Goal: Transaction & Acquisition: Purchase product/service

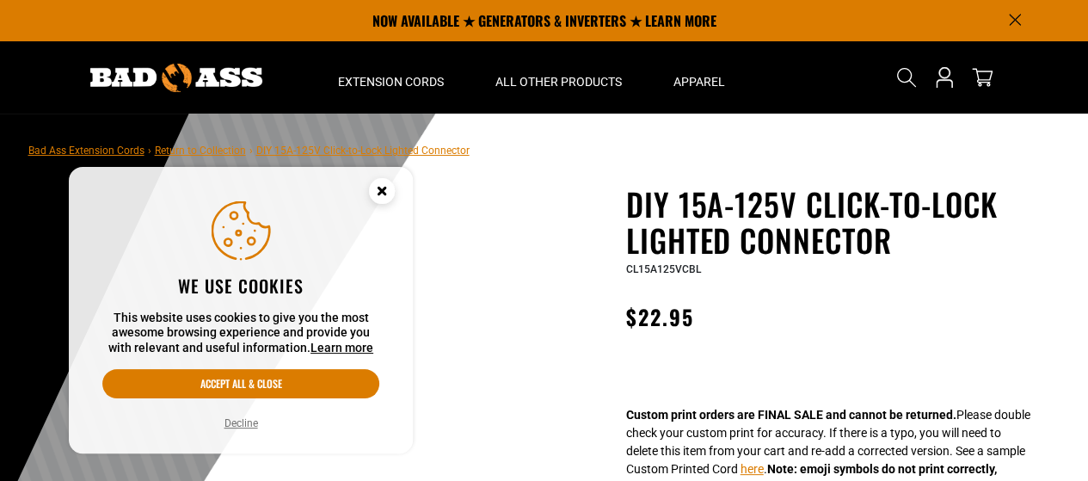
click at [382, 184] on circle "Cookie Consent" at bounding box center [382, 191] width 26 height 26
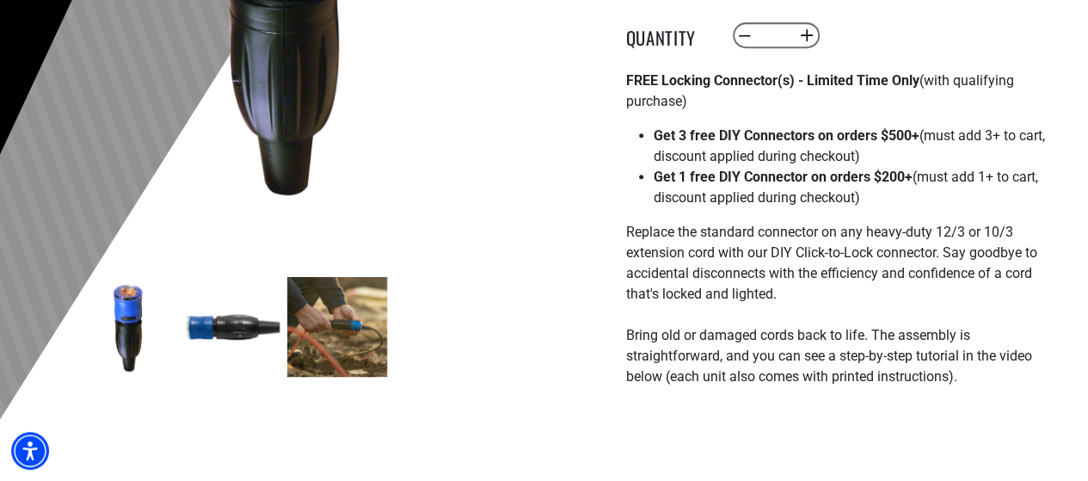
scroll to position [430, 0]
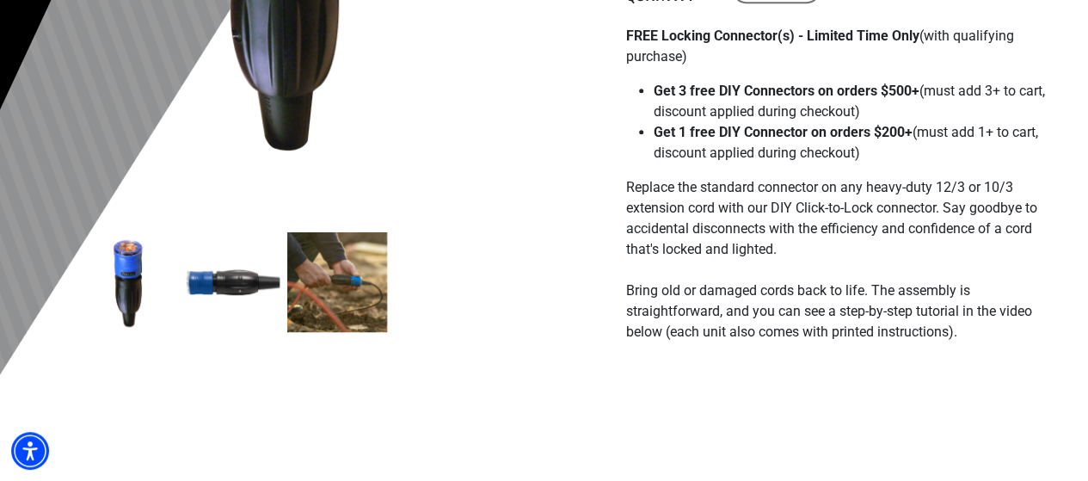
click at [332, 292] on img at bounding box center [337, 282] width 100 height 100
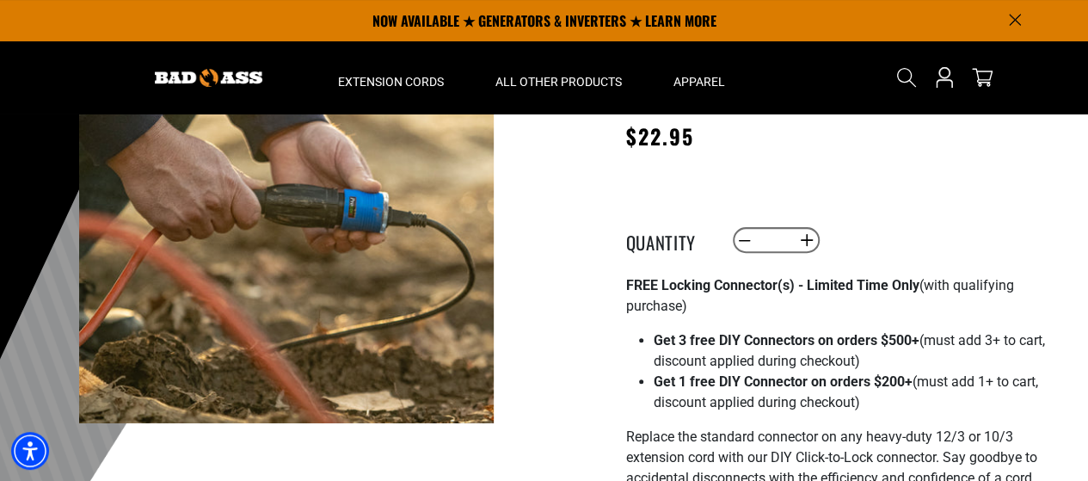
scroll to position [172, 0]
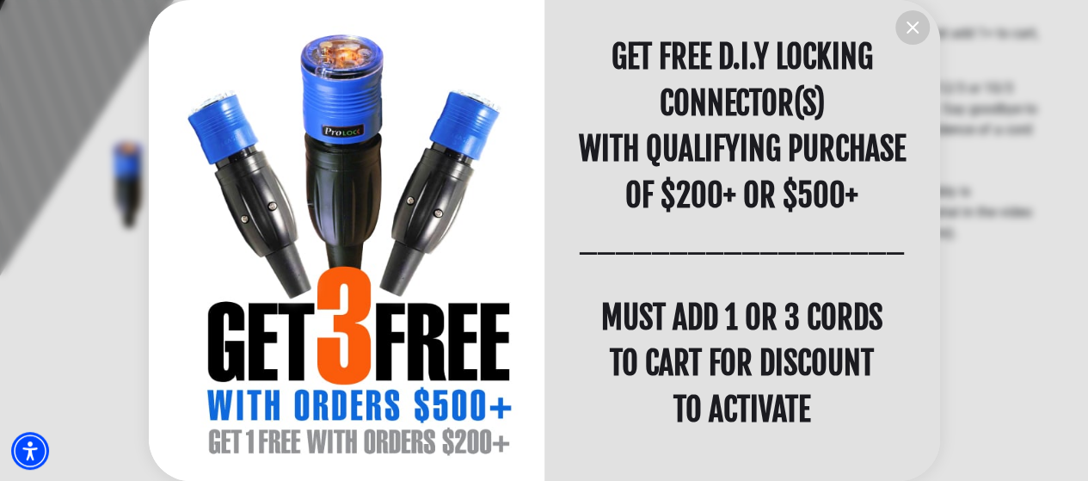
scroll to position [688, 0]
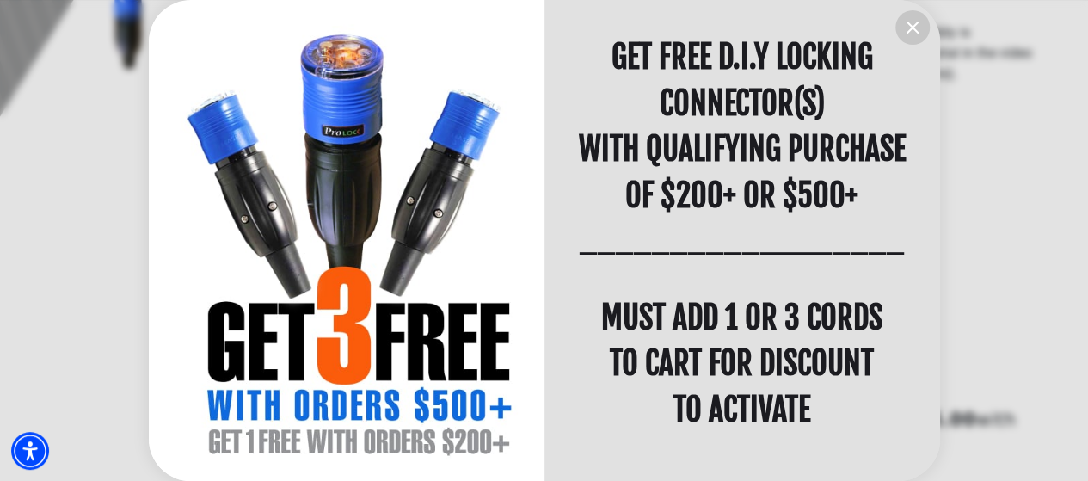
click at [913, 22] on icon "information" at bounding box center [912, 27] width 21 height 21
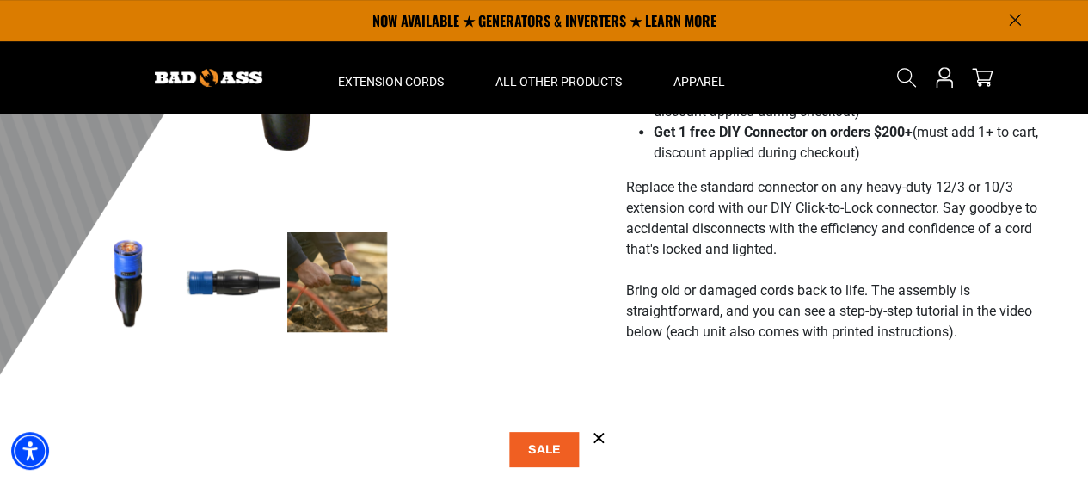
scroll to position [86, 0]
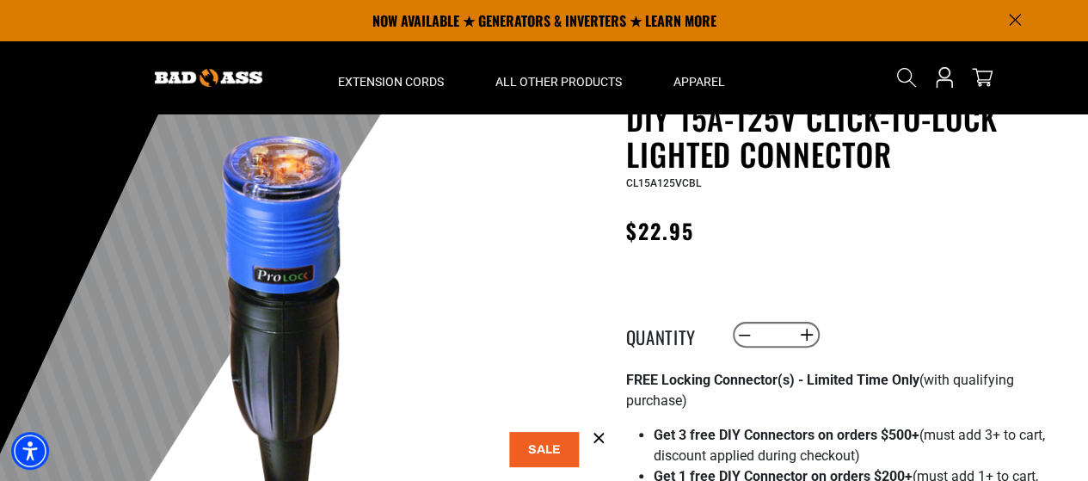
click at [93, 110] on div at bounding box center [176, 77] width 245 height 72
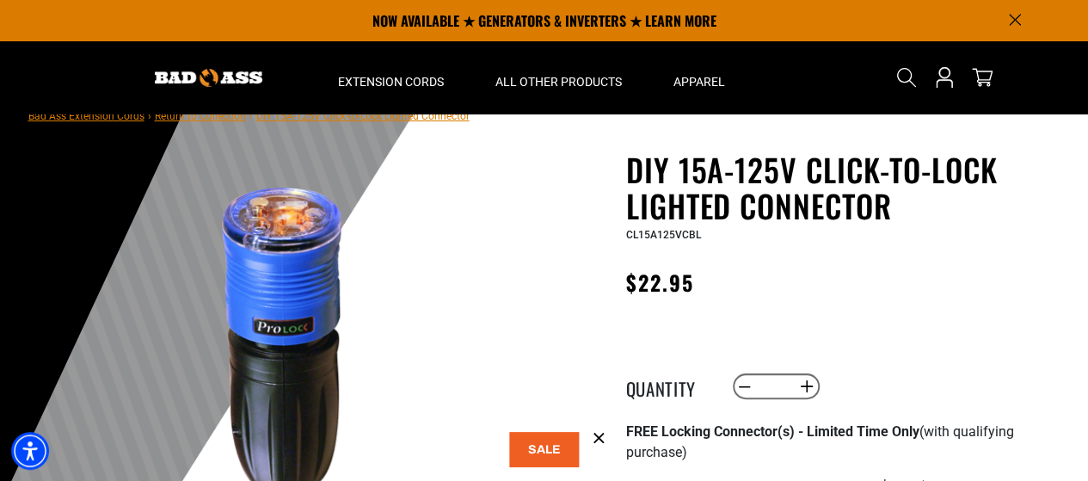
scroll to position [0, 0]
